Goal: Task Accomplishment & Management: Manage account settings

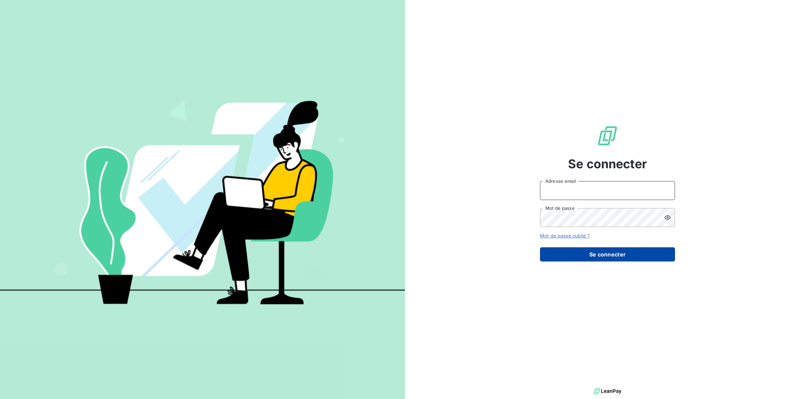
type input "antoine@leanpay.fr"
click at [607, 256] on button "Se connecter" at bounding box center [607, 254] width 135 height 14
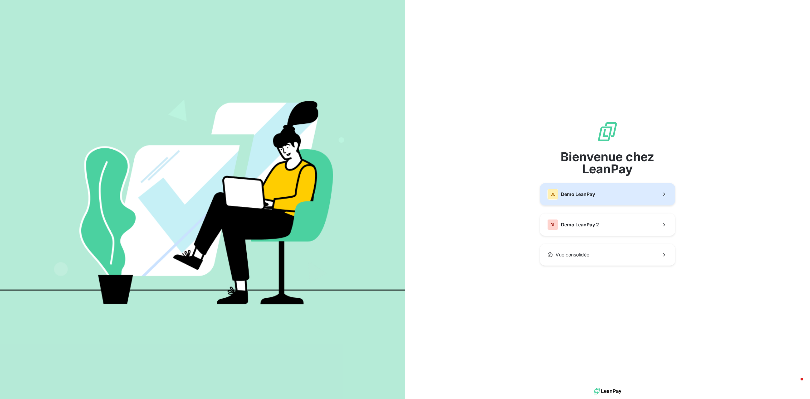
click at [611, 195] on button "DL Demo LeanPay" at bounding box center [607, 194] width 135 height 22
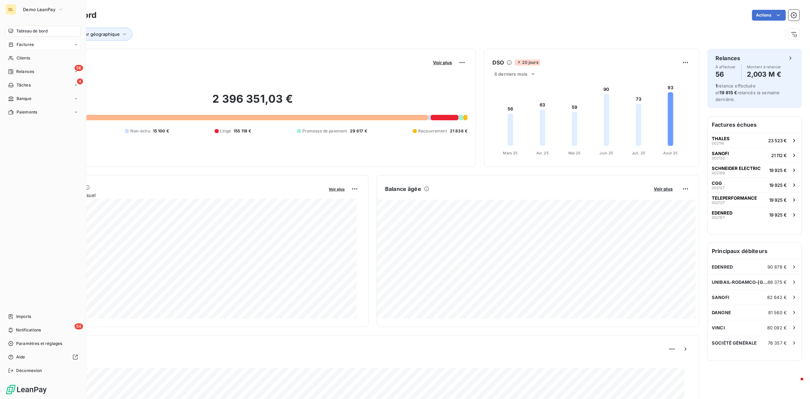
click at [40, 41] on div "Factures" at bounding box center [42, 44] width 75 height 11
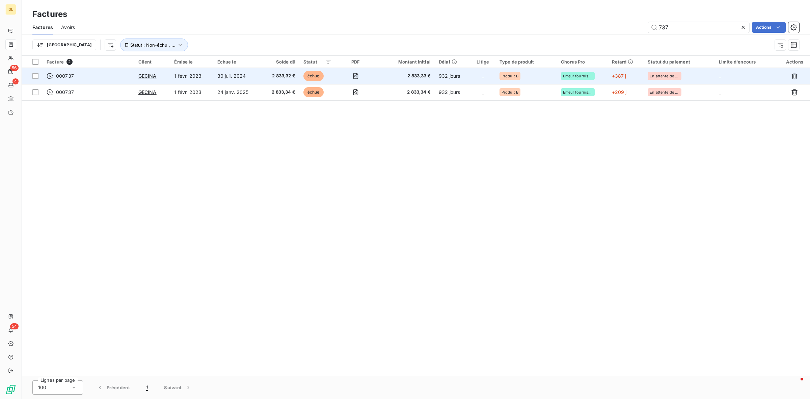
click at [174, 77] on td "1 févr. 2023" at bounding box center [191, 76] width 43 height 16
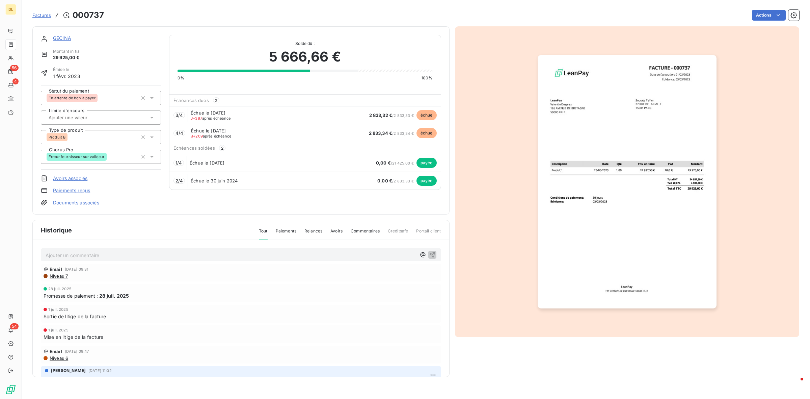
click at [67, 118] on input "text" at bounding box center [82, 117] width 68 height 6
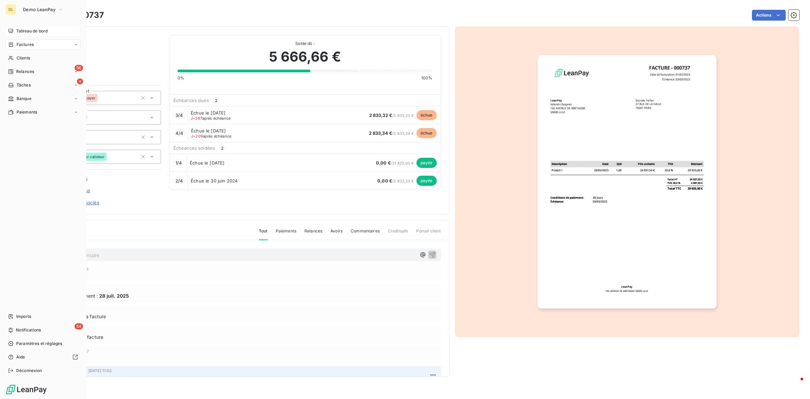
click at [31, 33] on span "Tableau de bord" at bounding box center [31, 31] width 31 height 6
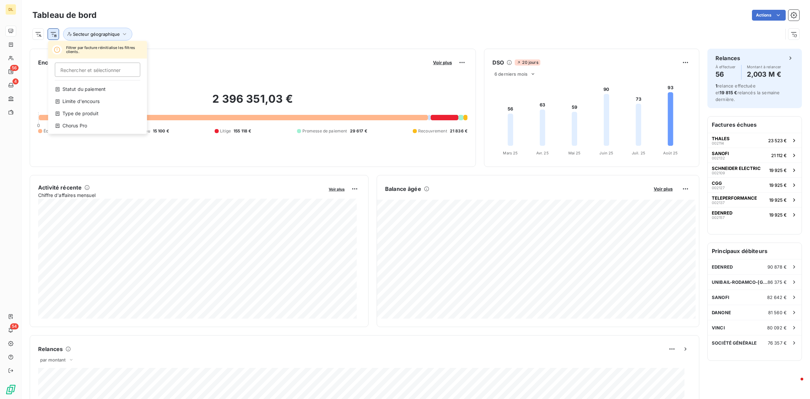
click at [53, 34] on html "DL 56 4 54 Tableau de bord Actions Filtrer par facture réinitialise les filtres…" at bounding box center [405, 199] width 810 height 399
click at [175, 33] on html "DL 56 4 54 Tableau de bord Actions Filtrer par facture réinitialise les filtres…" at bounding box center [405, 199] width 810 height 399
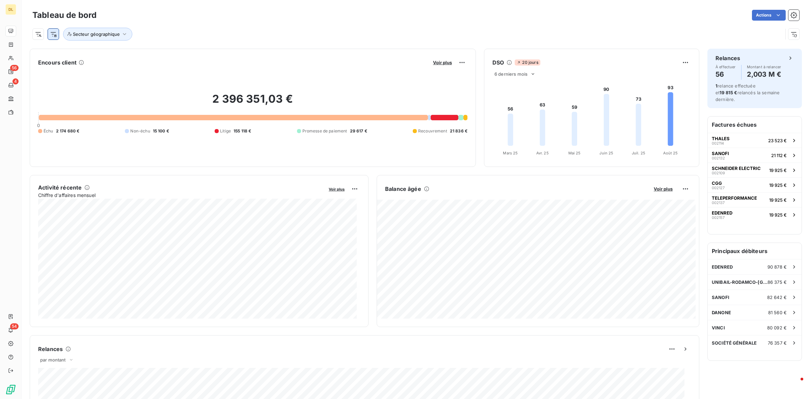
click at [54, 35] on html "DL 56 4 54 Tableau de bord Actions Secteur géographique Encours client Voir plu…" at bounding box center [405, 199] width 810 height 399
click at [179, 34] on html "DL 56 4 54 Tableau de bord Actions Secteur géographique Encours client Voir plu…" at bounding box center [405, 199] width 810 height 399
